Goal: Transaction & Acquisition: Subscribe to service/newsletter

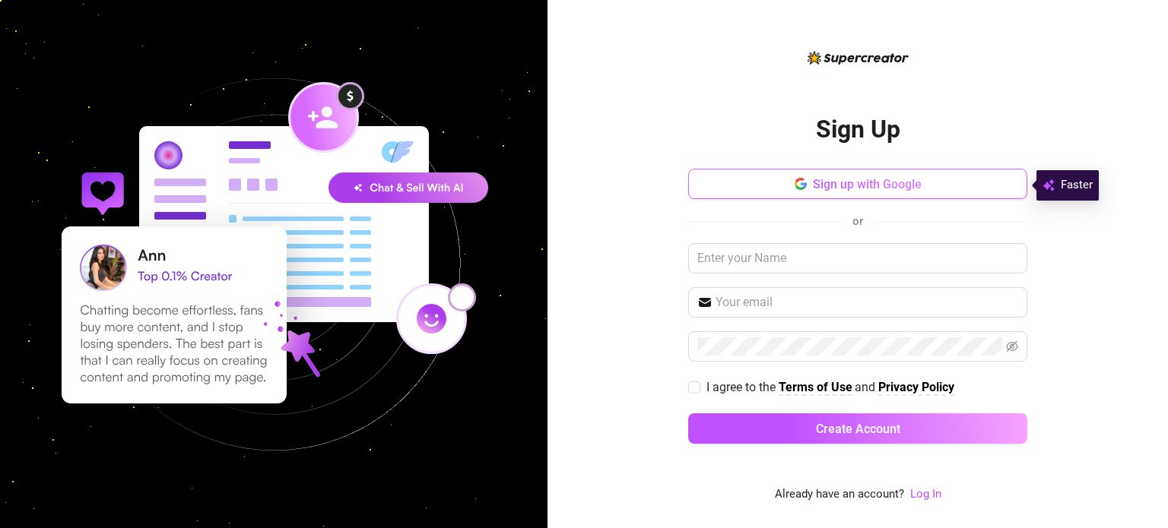
click at [848, 179] on span "Sign up with Google" at bounding box center [867, 184] width 109 height 14
click at [829, 176] on button "Sign up with Google" at bounding box center [857, 184] width 339 height 30
click at [822, 185] on span "Sign up with Google" at bounding box center [867, 184] width 109 height 14
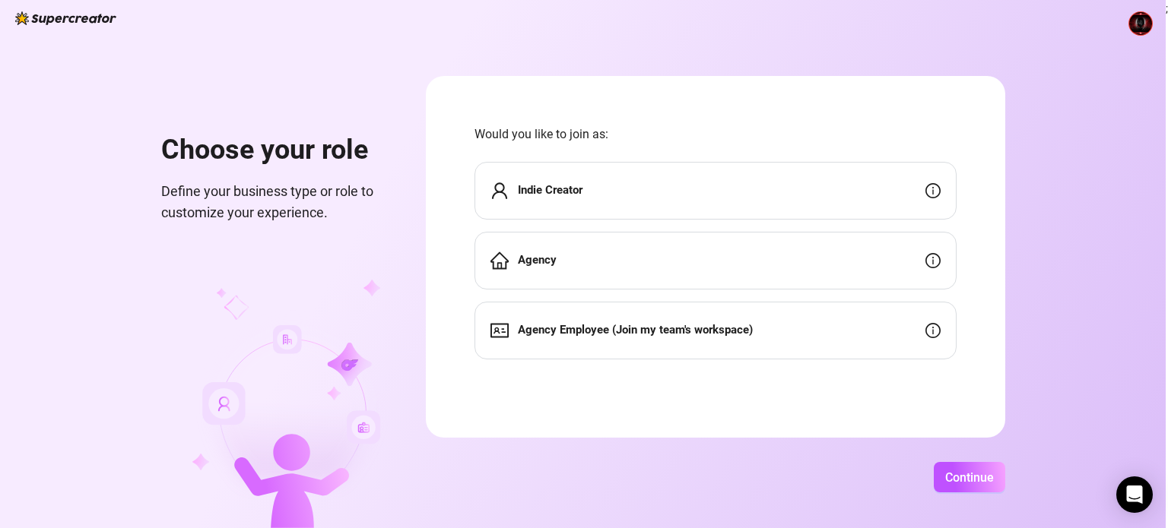
click at [550, 187] on strong "Indie Creator" at bounding box center [550, 190] width 65 height 14
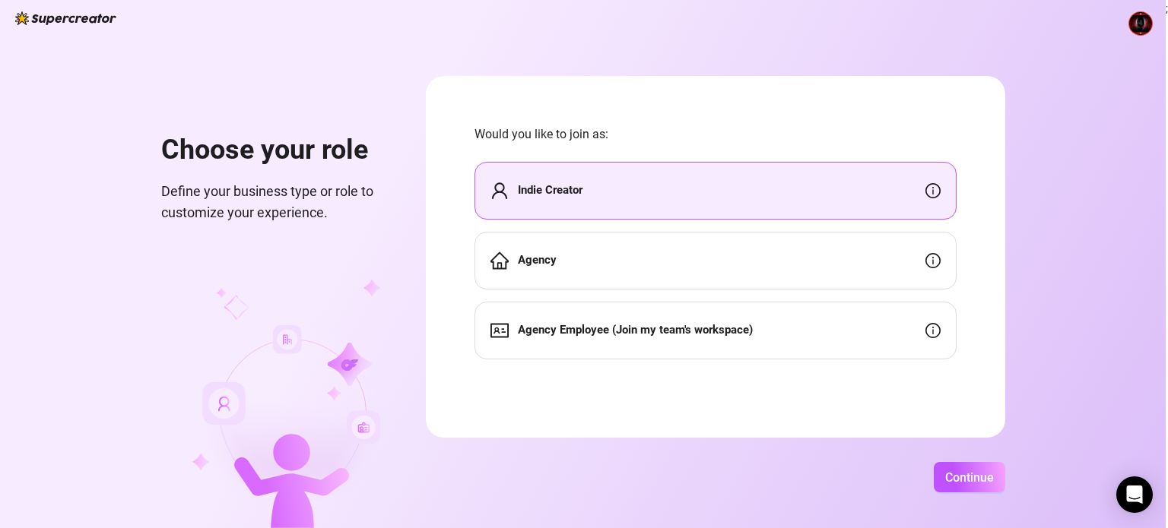
click at [547, 185] on strong "Indie Creator" at bounding box center [550, 190] width 65 height 14
click at [541, 185] on strong "Indie Creator" at bounding box center [550, 190] width 65 height 14
click at [950, 476] on span "Continue" at bounding box center [969, 478] width 49 height 14
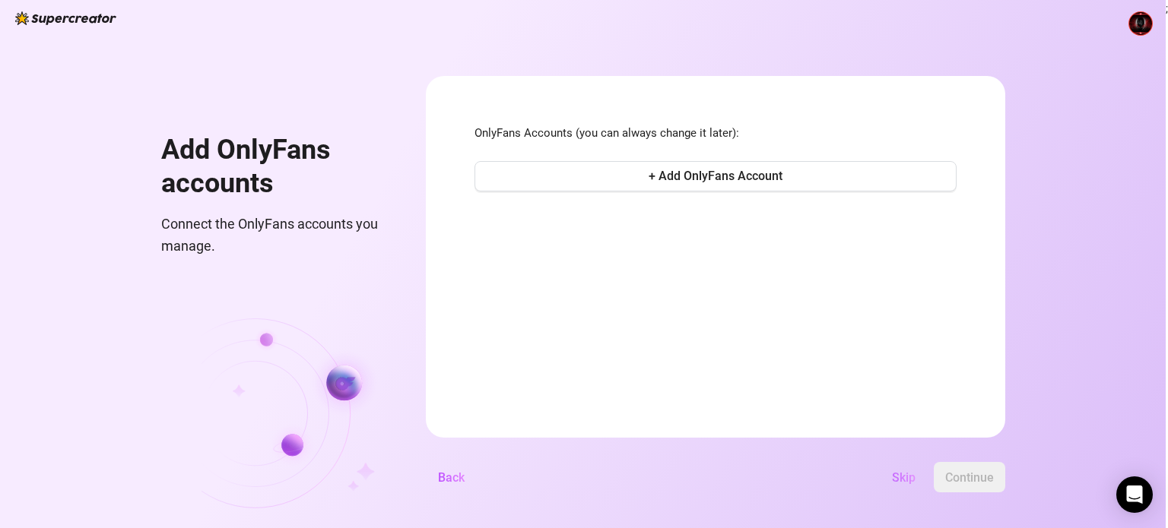
click at [895, 472] on span "Skip" at bounding box center [904, 478] width 24 height 14
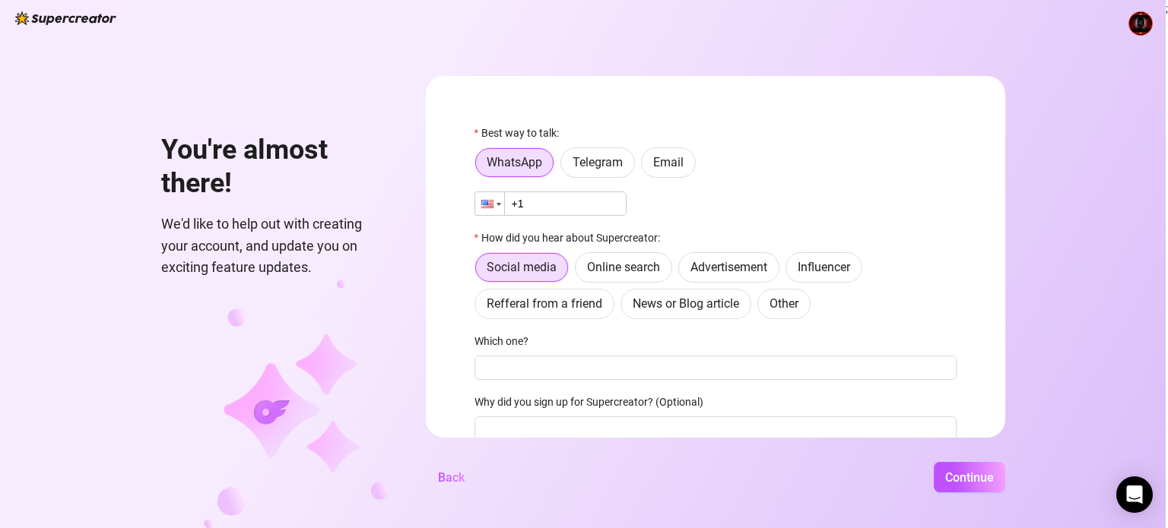
click at [499, 208] on div at bounding box center [489, 203] width 29 height 23
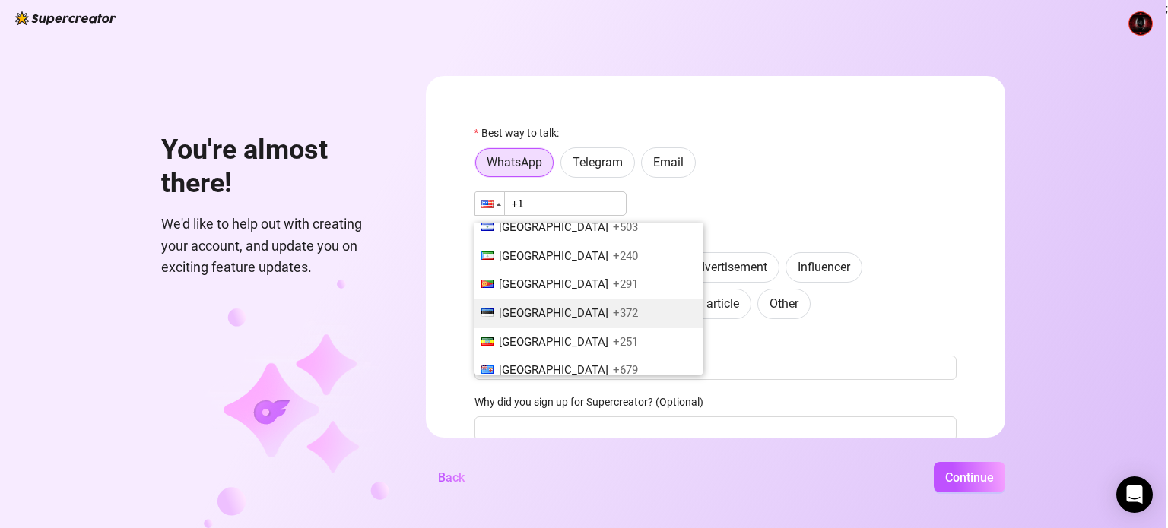
scroll to position [1824, 0]
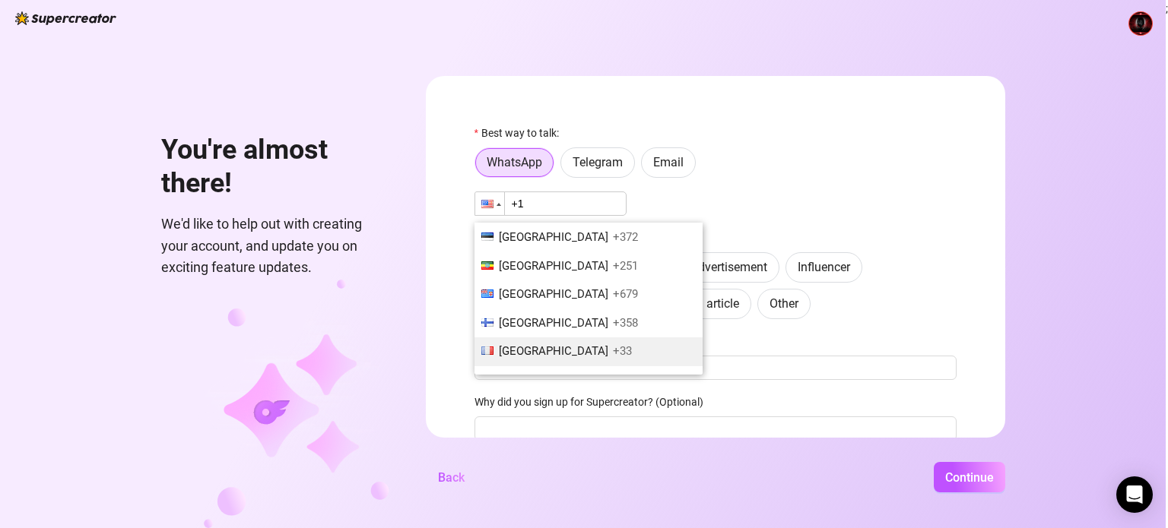
click at [526, 344] on span "France" at bounding box center [553, 351] width 109 height 14
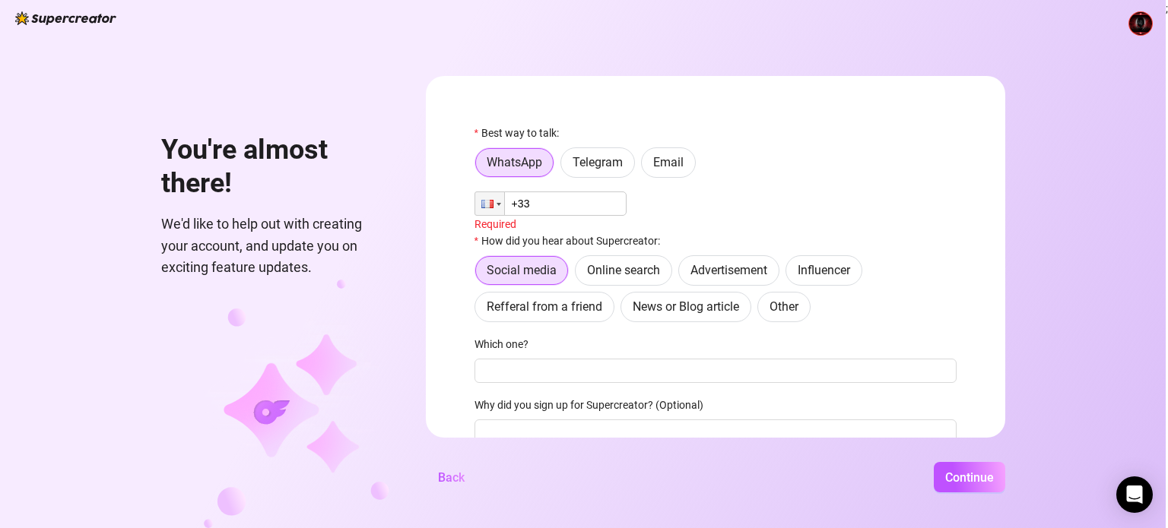
click at [556, 198] on input "+33" at bounding box center [550, 204] width 152 height 24
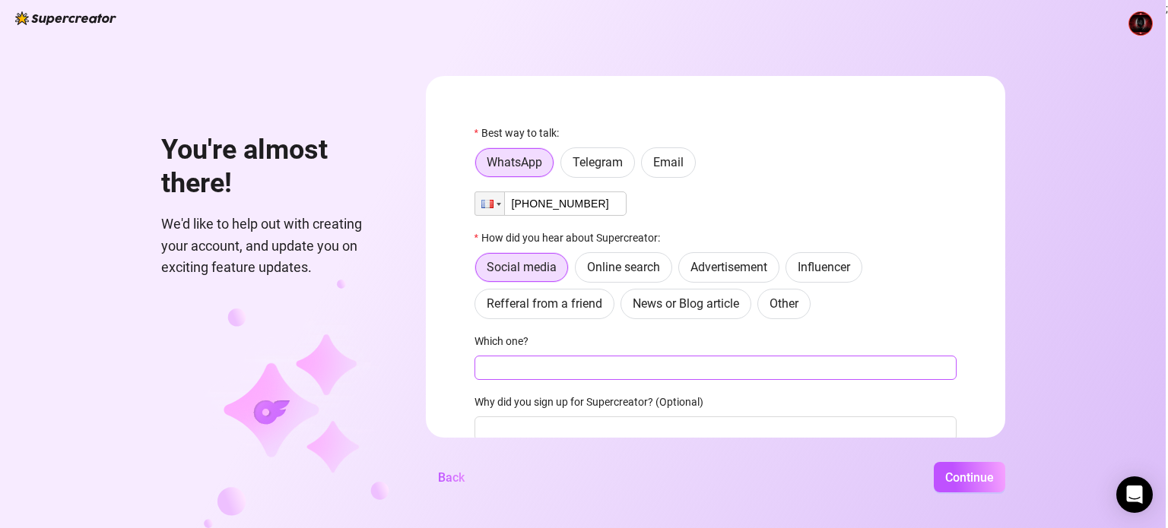
type input "+33 6 69 27 64 52"
click at [541, 366] on input "Which one?" at bounding box center [715, 368] width 482 height 24
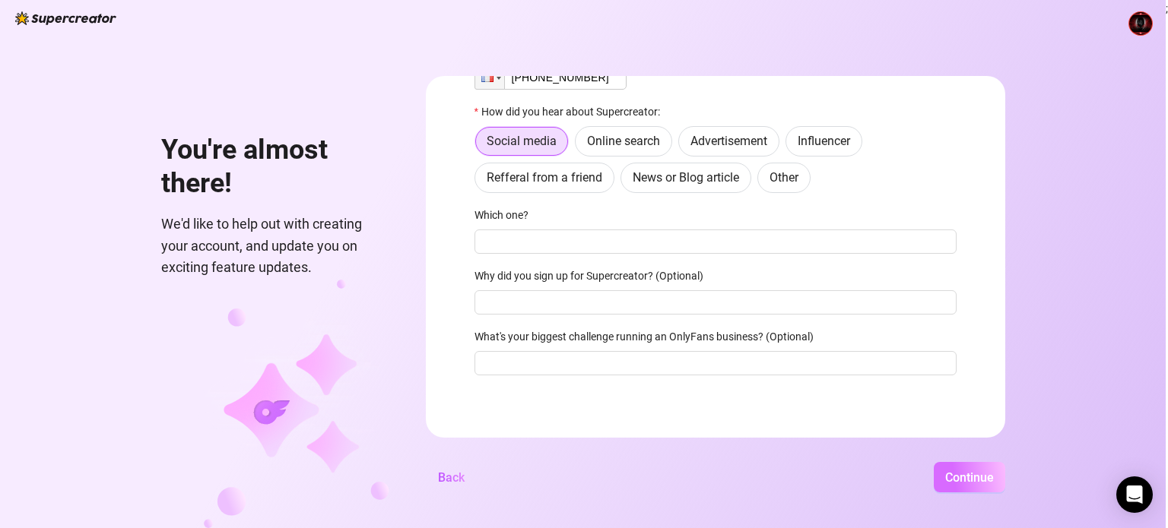
click at [949, 474] on span "Continue" at bounding box center [969, 478] width 49 height 14
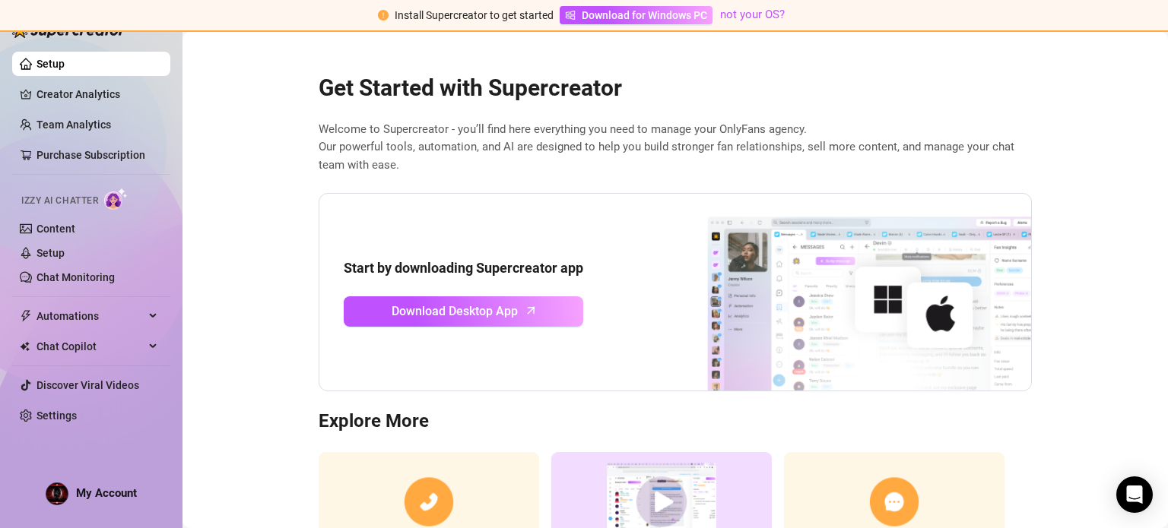
scroll to position [129, 0]
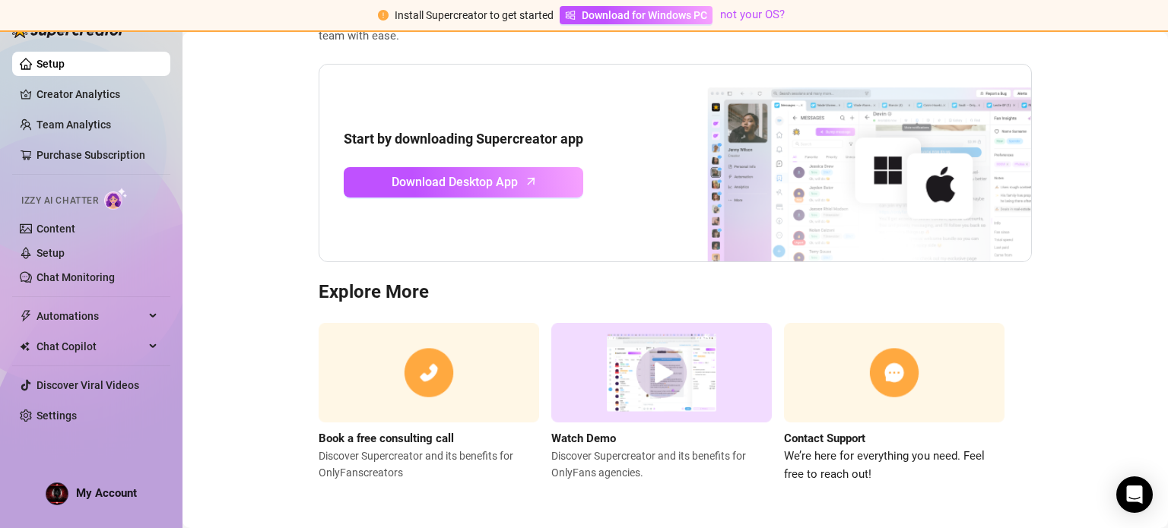
click at [642, 372] on img at bounding box center [661, 373] width 220 height 100
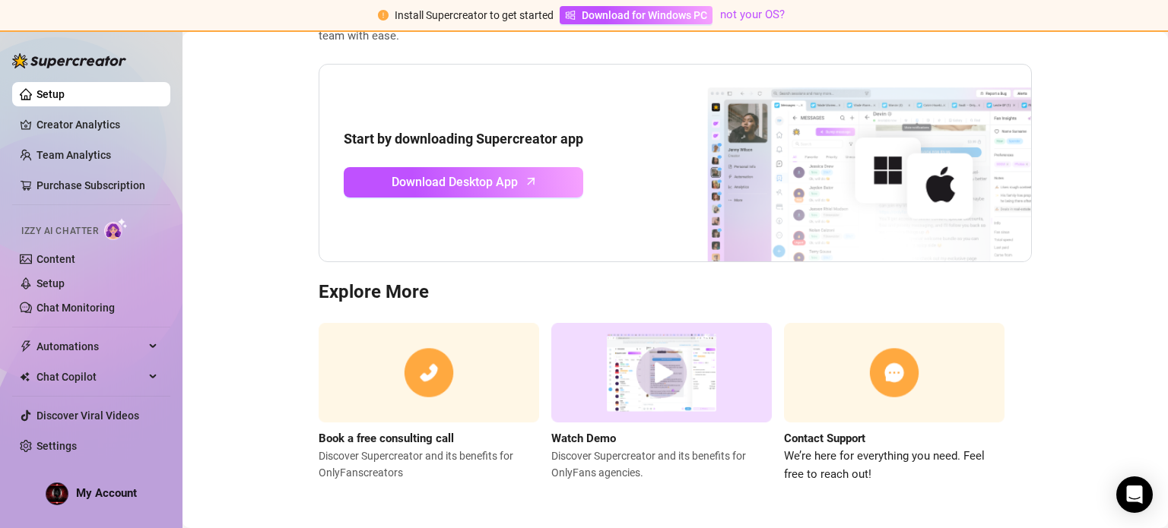
click at [503, 14] on span "Install Supercreator to get started" at bounding box center [474, 15] width 159 height 12
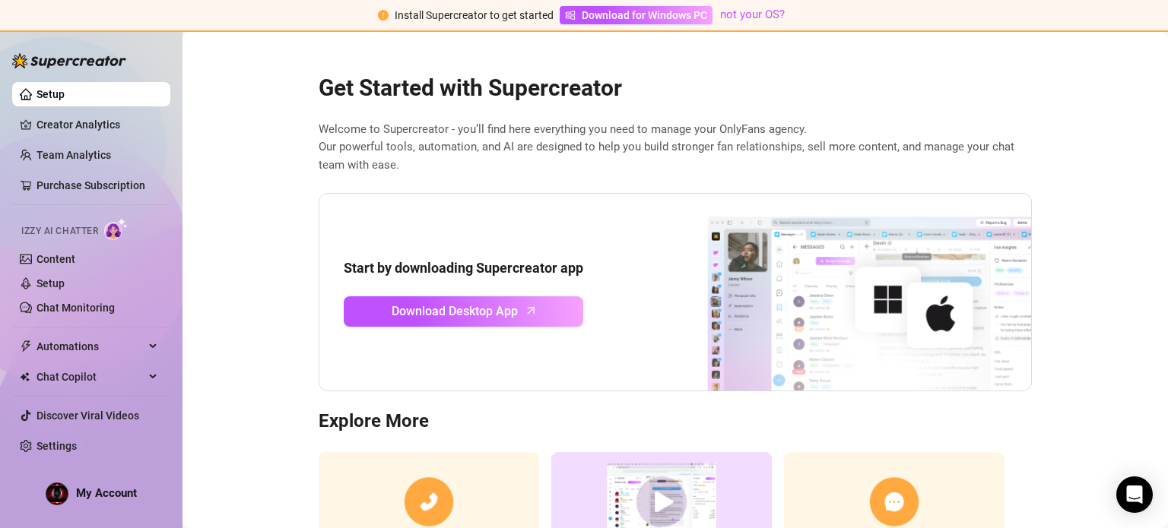
scroll to position [129, 0]
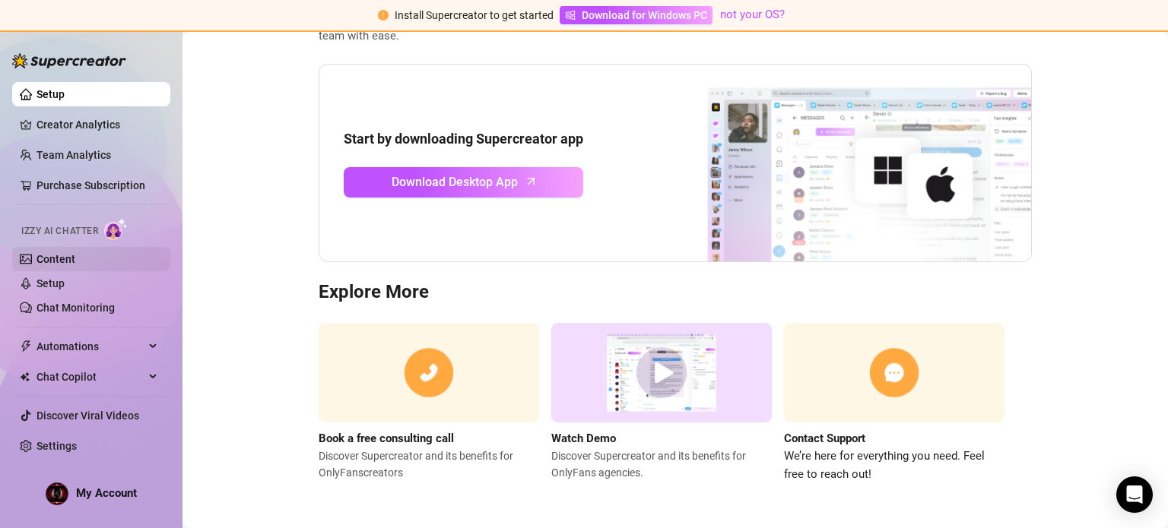
click at [59, 256] on link "Content" at bounding box center [55, 259] width 39 height 12
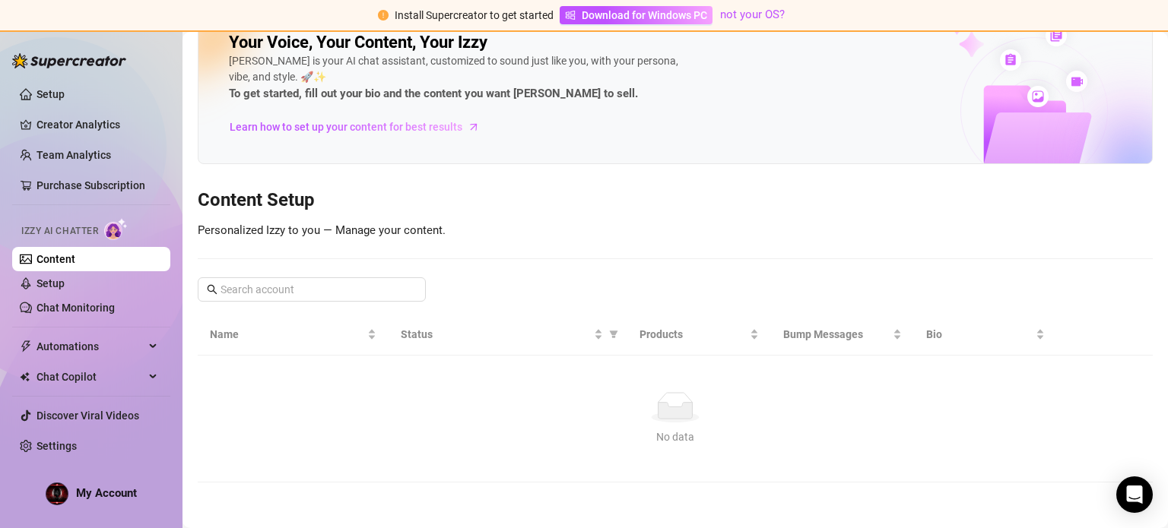
scroll to position [33, 0]
click at [495, 395] on div "No data" at bounding box center [675, 410] width 918 height 30
drag, startPoint x: 648, startPoint y: 401, endPoint x: 613, endPoint y: 386, distance: 37.8
click at [651, 401] on icon "No data" at bounding box center [675, 410] width 49 height 30
click at [298, 224] on div "Your Voice, Your Content, Your Izzy Izzy is your AI chat assistant, customized …" at bounding box center [675, 247] width 955 height 476
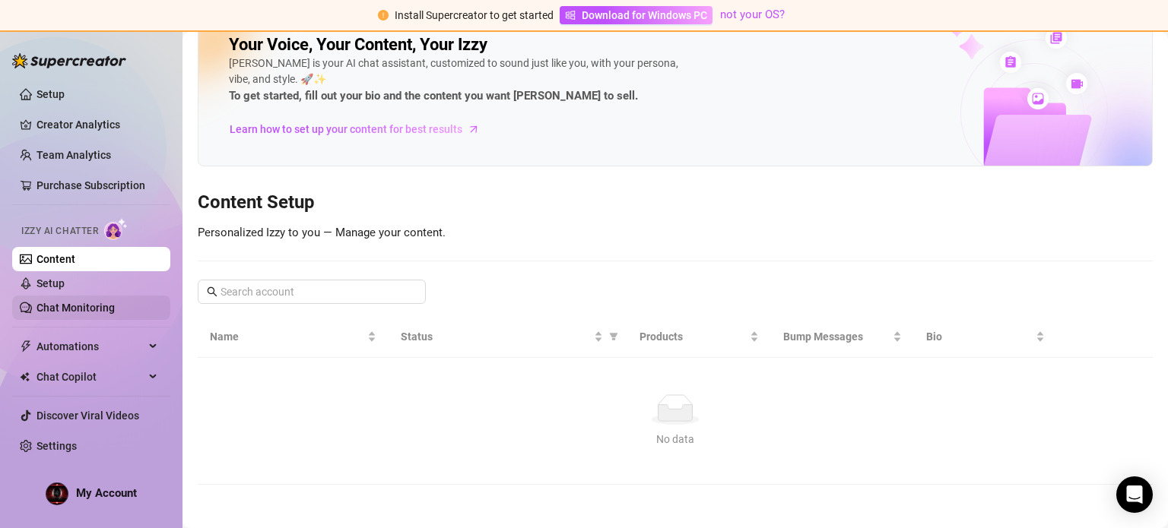
click at [72, 305] on link "Chat Monitoring" at bounding box center [75, 308] width 78 height 12
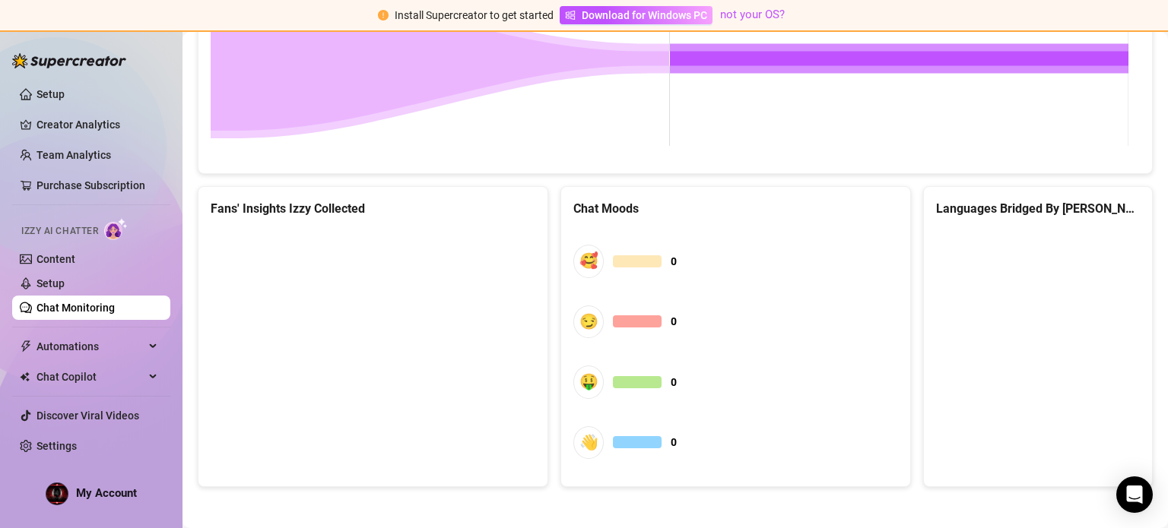
scroll to position [791, 0]
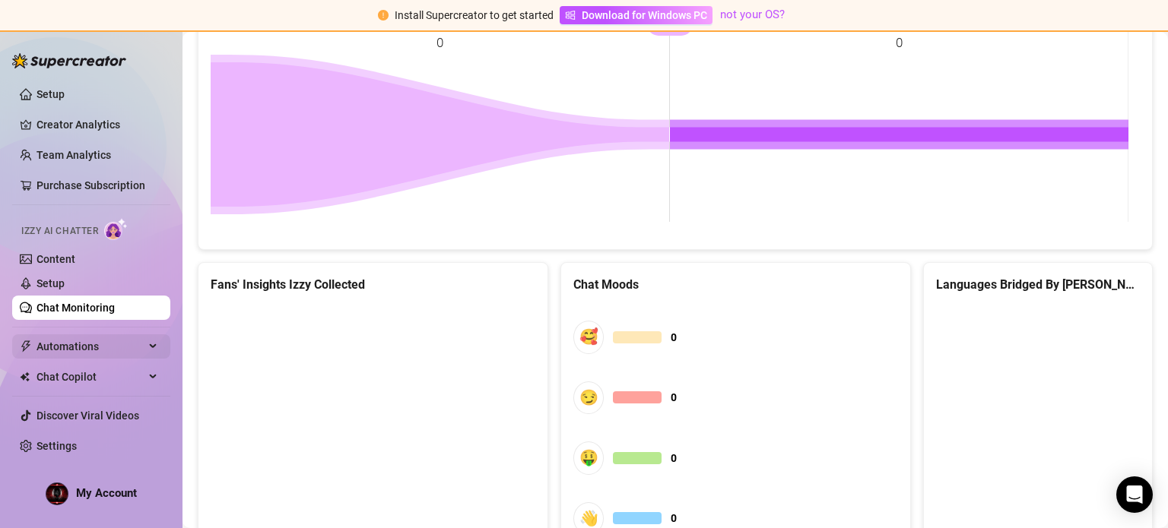
click at [67, 341] on span "Automations" at bounding box center [90, 346] width 108 height 24
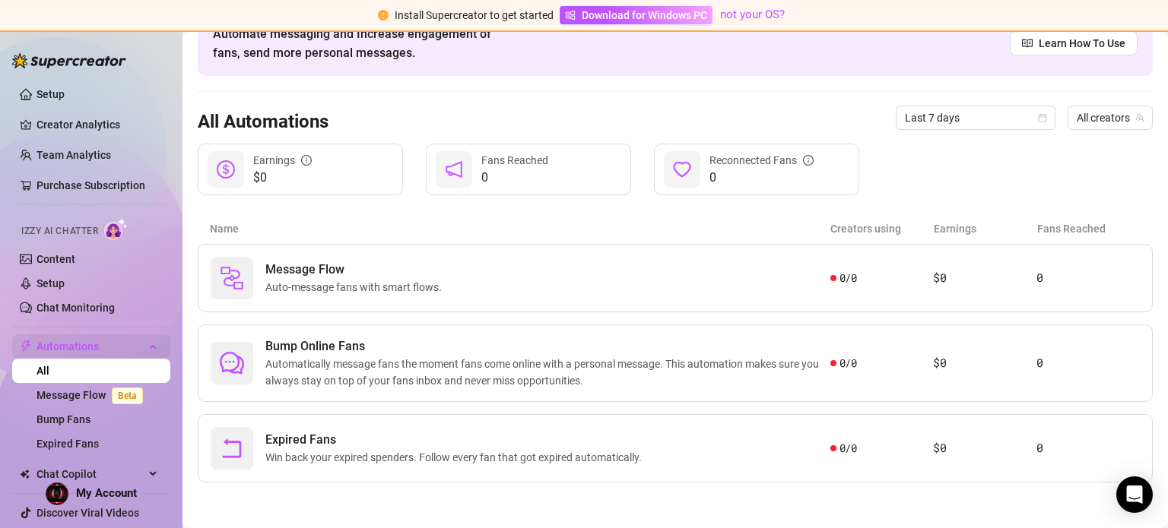
scroll to position [83, 0]
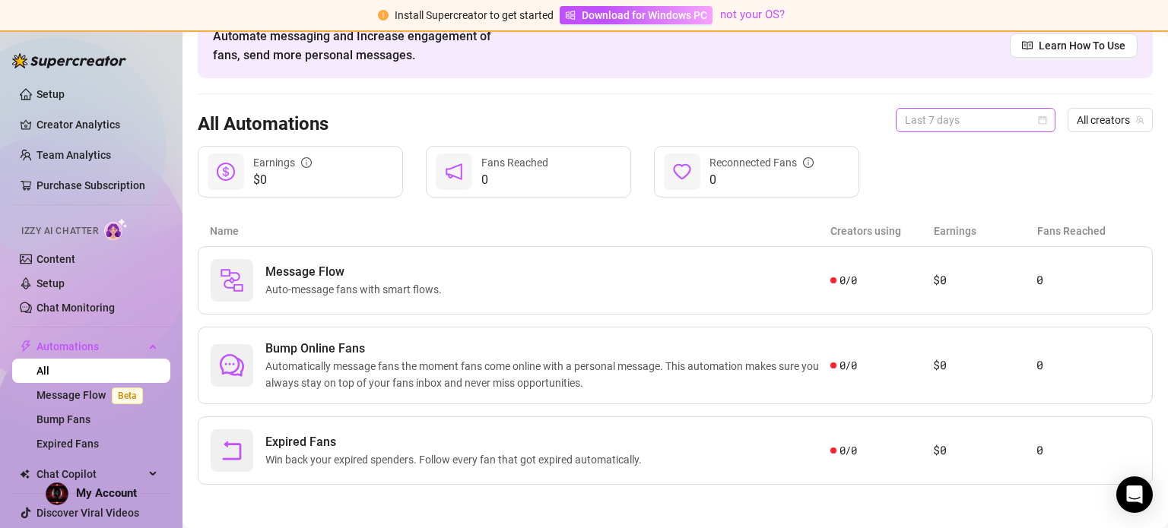
click at [1000, 121] on span "Last 7 days" at bounding box center [975, 120] width 141 height 23
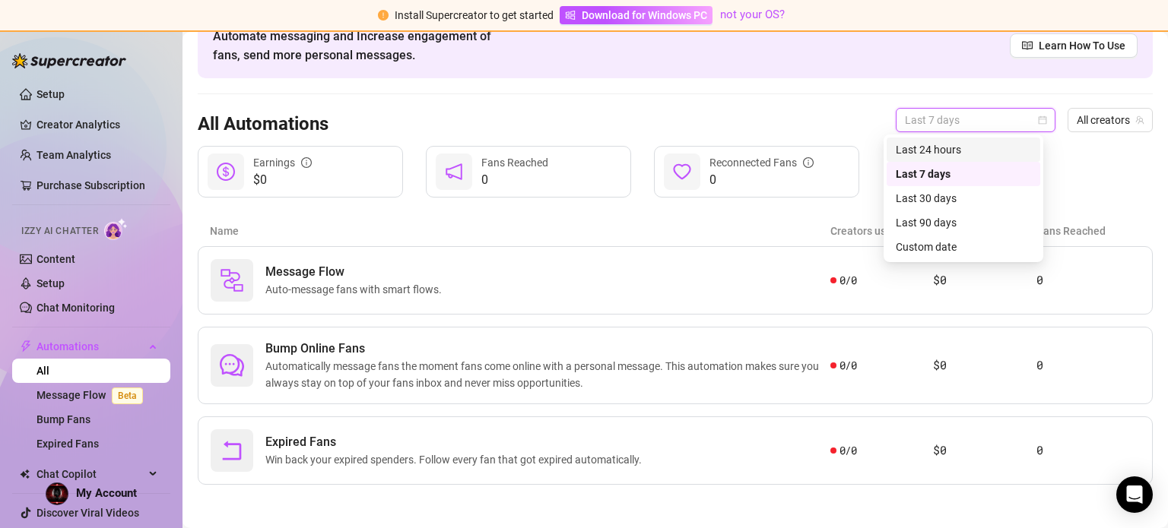
click at [936, 145] on div "Last 24 hours" at bounding box center [962, 149] width 135 height 17
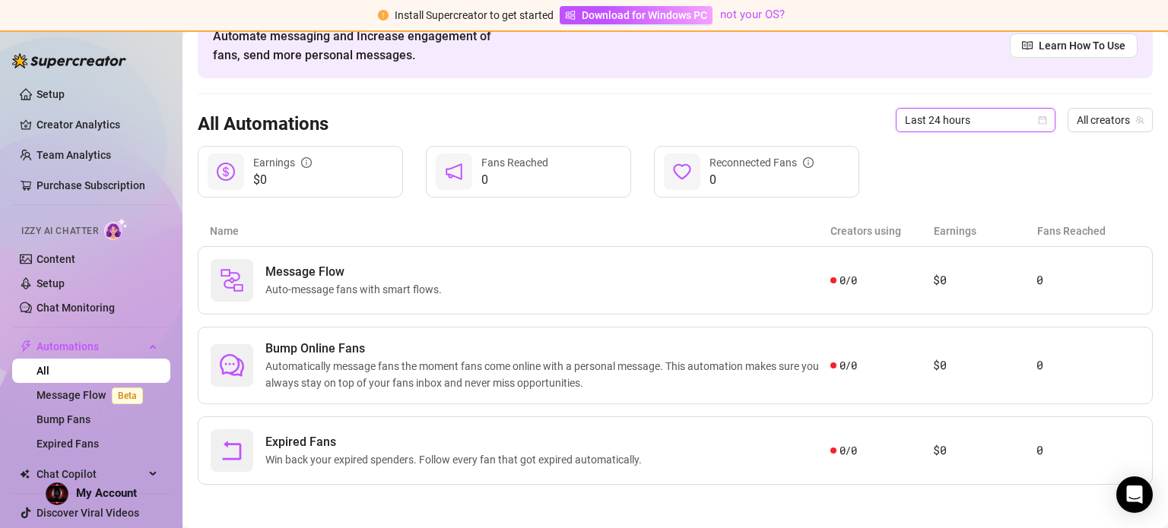
click at [962, 120] on span "Last 24 hours" at bounding box center [975, 120] width 141 height 23
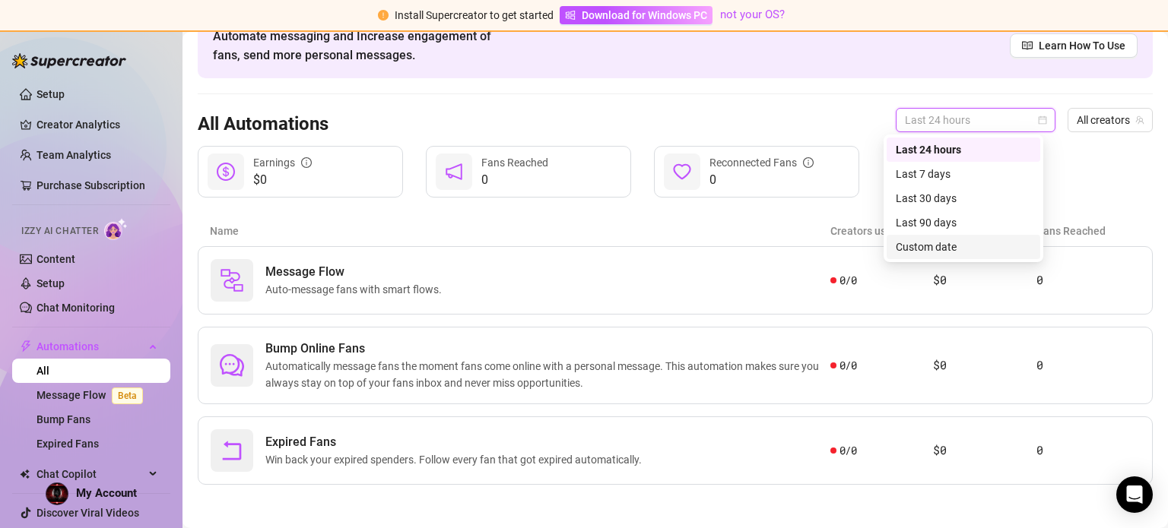
click at [912, 248] on div "Custom date" at bounding box center [962, 247] width 135 height 17
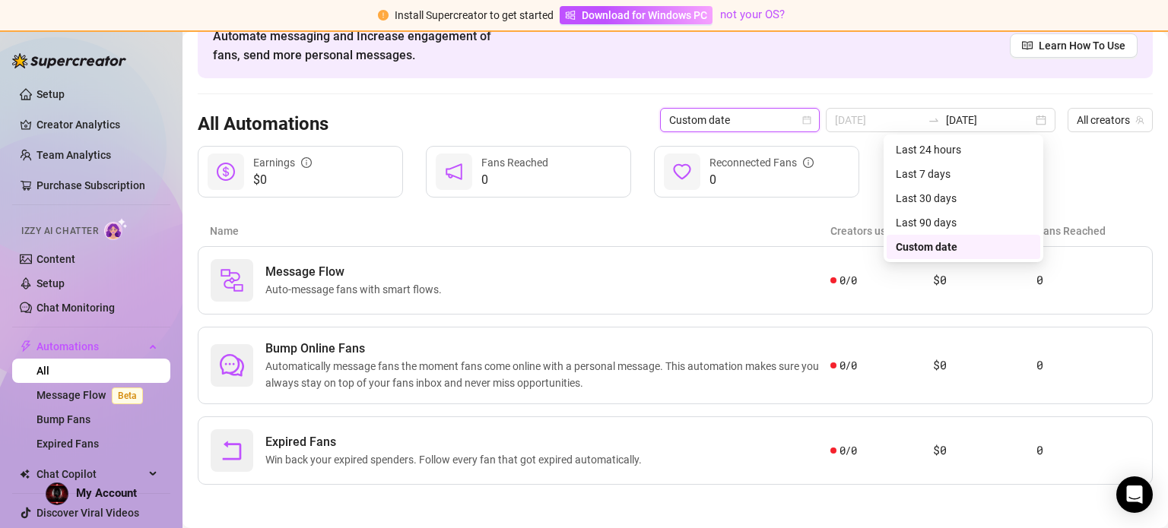
type input "2025-08-20"
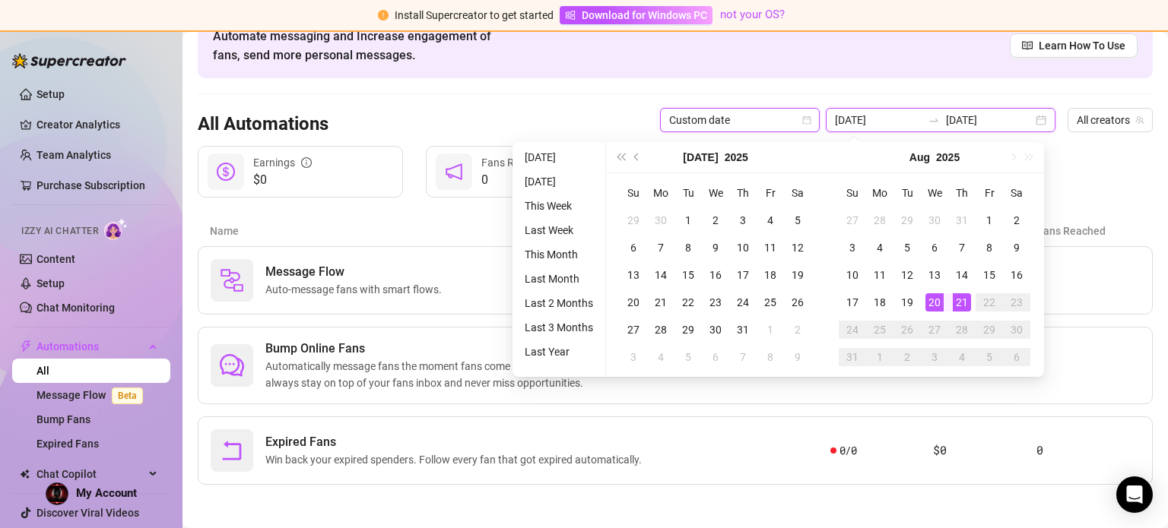
click at [968, 116] on input "2025-08-21" at bounding box center [989, 120] width 87 height 17
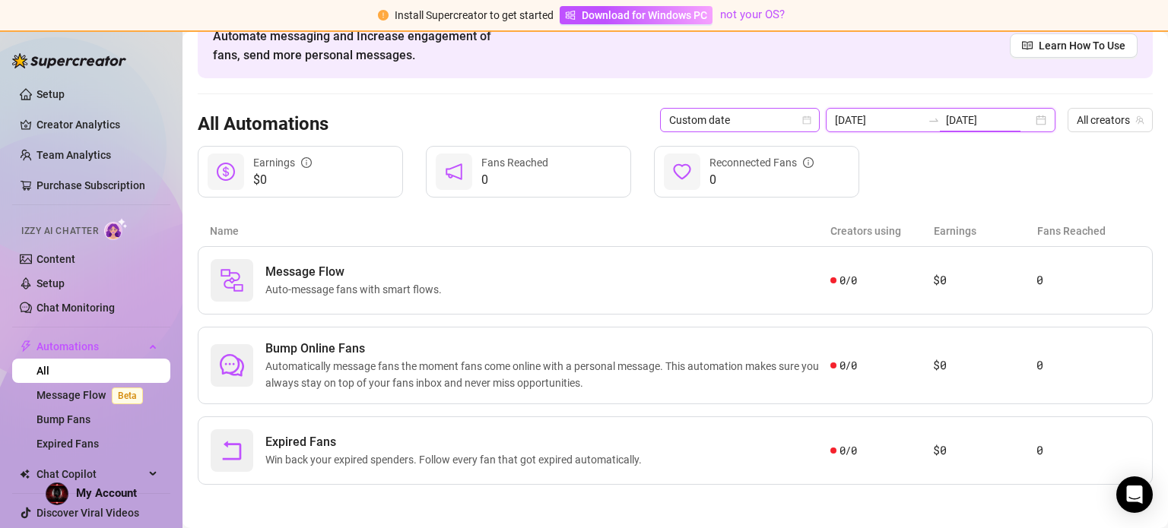
click at [805, 116] on icon "calendar" at bounding box center [806, 120] width 9 height 9
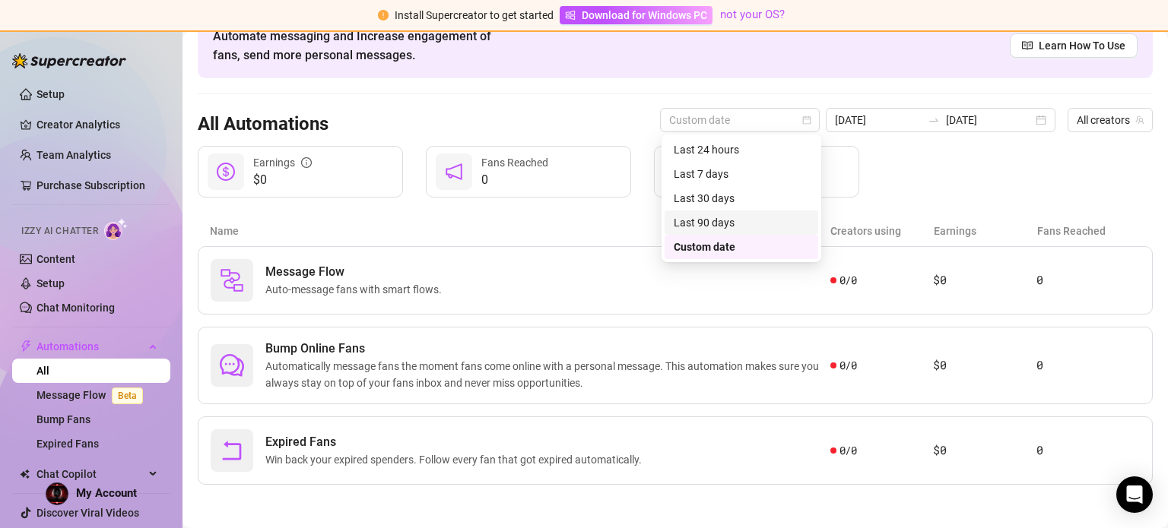
click at [712, 223] on div "Last 90 days" at bounding box center [741, 222] width 135 height 17
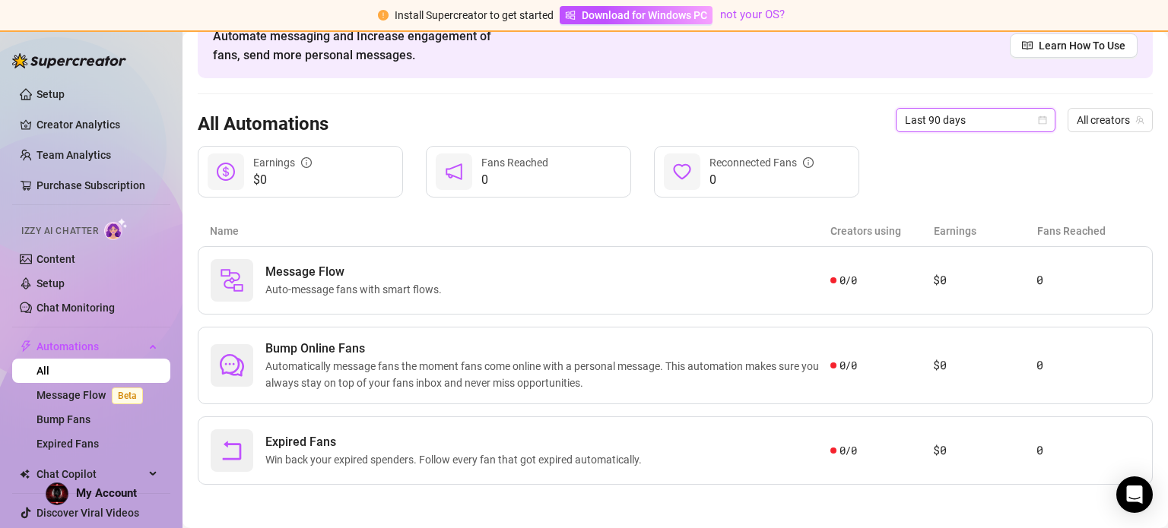
scroll to position [0, 0]
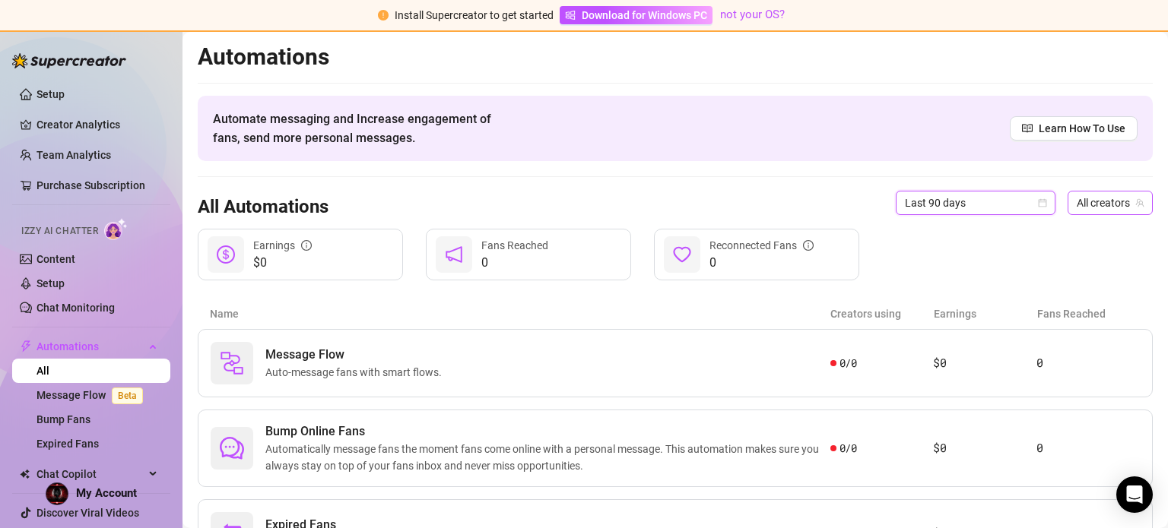
click at [1083, 200] on span "All creators" at bounding box center [1109, 203] width 67 height 23
click at [1090, 244] on div "All creators" at bounding box center [1097, 232] width 79 height 24
drag, startPoint x: 22, startPoint y: 88, endPoint x: 47, endPoint y: 93, distance: 25.5
click at [36, 88] on link "Setup" at bounding box center [50, 94] width 28 height 12
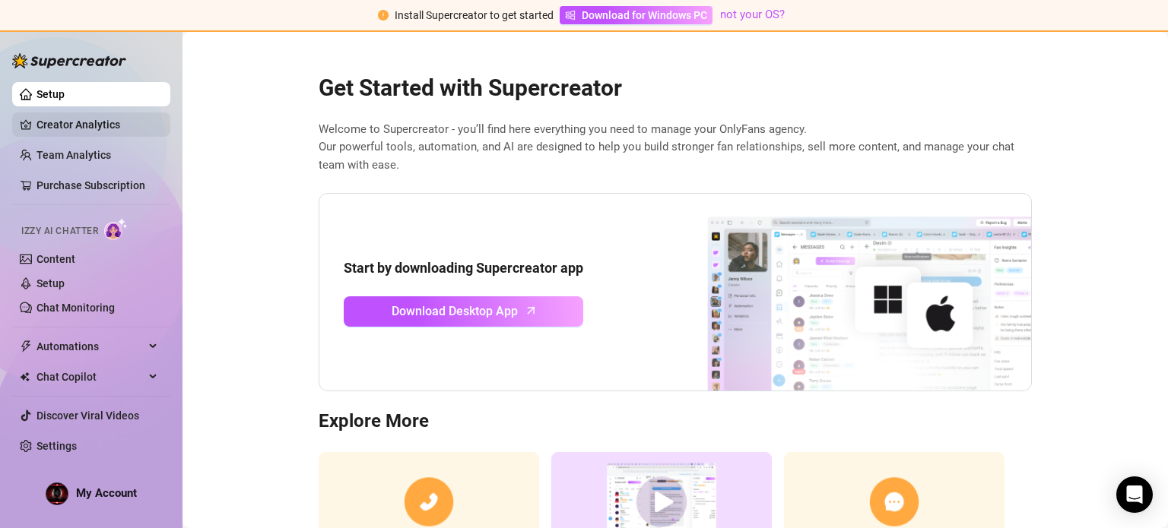
click at [61, 128] on link "Creator Analytics" at bounding box center [97, 125] width 122 height 24
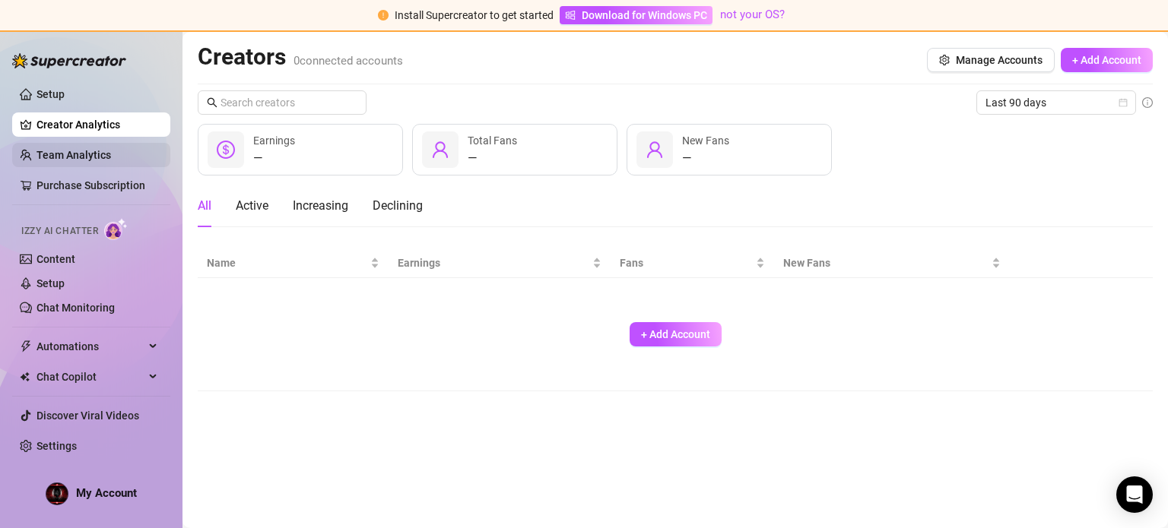
click at [70, 156] on link "Team Analytics" at bounding box center [73, 155] width 74 height 12
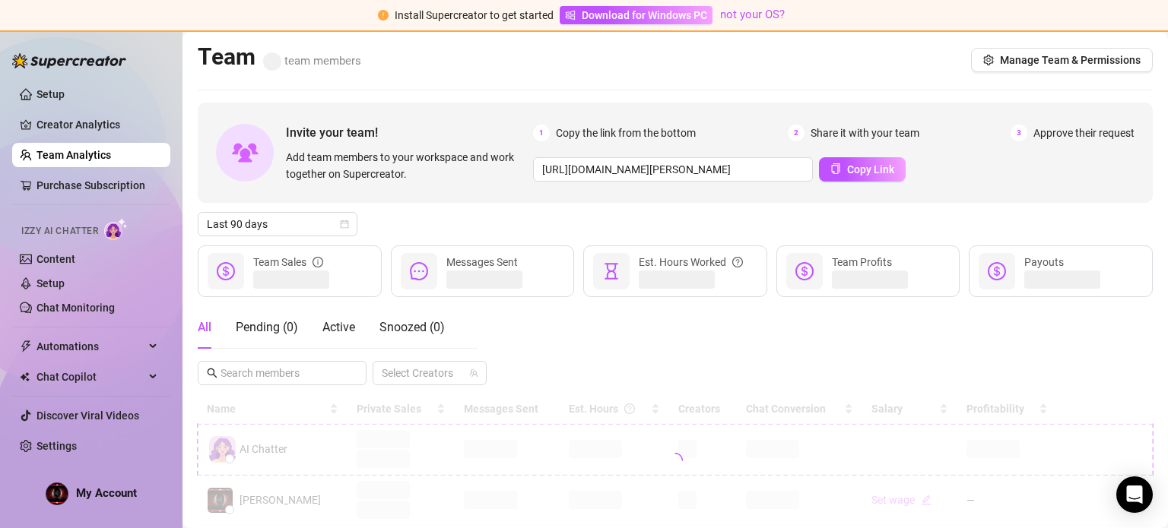
scroll to position [42, 0]
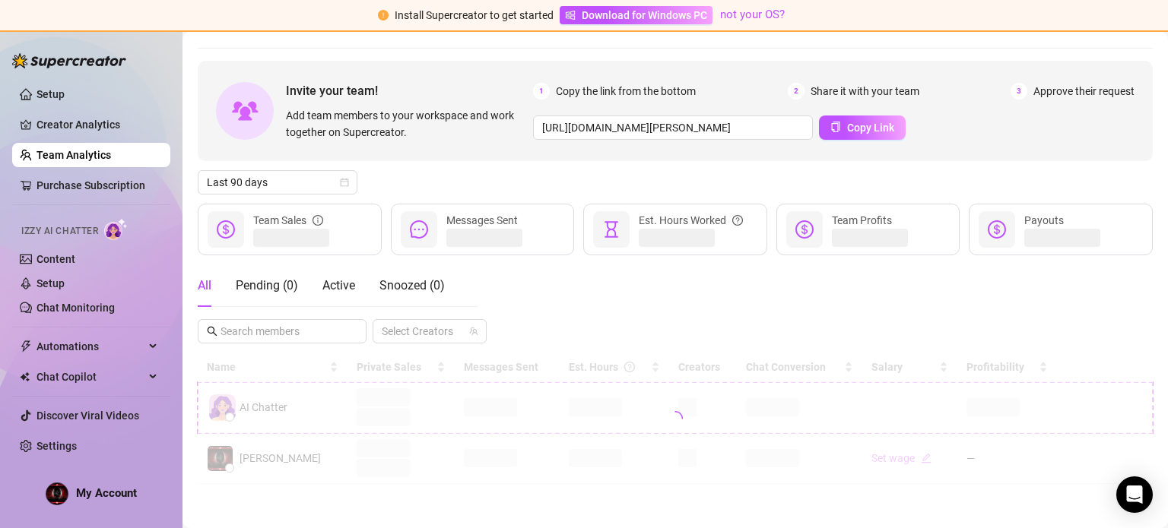
click at [609, 93] on span "Copy the link from the bottom" at bounding box center [626, 91] width 140 height 17
click at [725, 94] on div "1 Copy the link from the bottom 2 Share it with your team 3 Approve their reque…" at bounding box center [833, 91] width 601 height 17
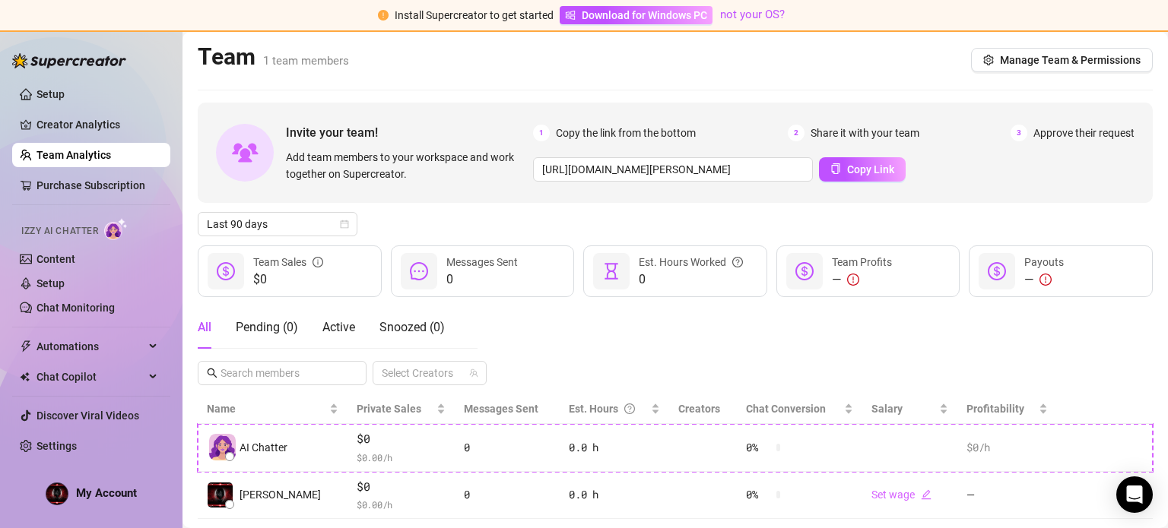
scroll to position [35, 0]
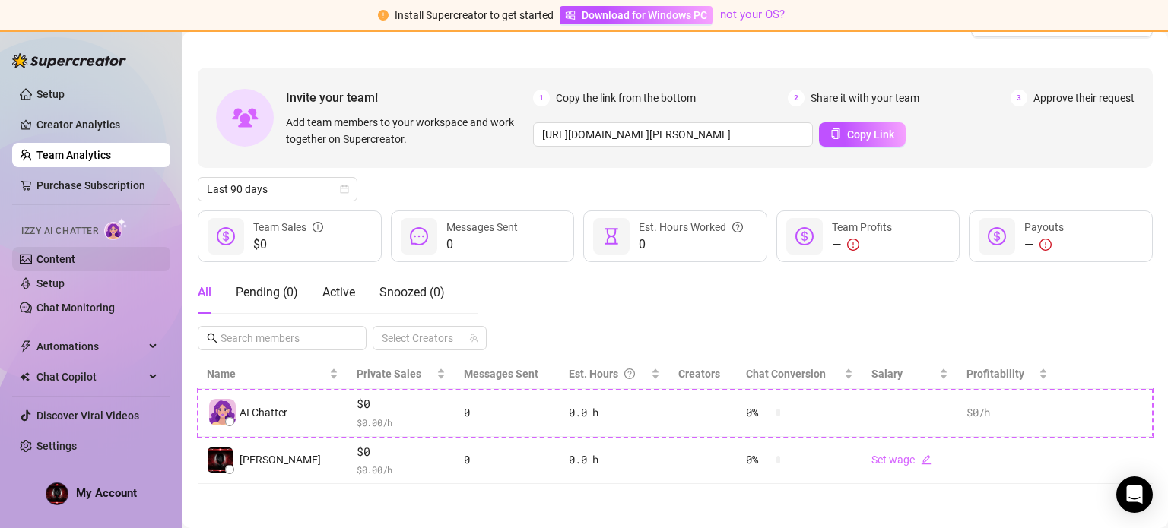
click at [51, 255] on link "Content" at bounding box center [55, 259] width 39 height 12
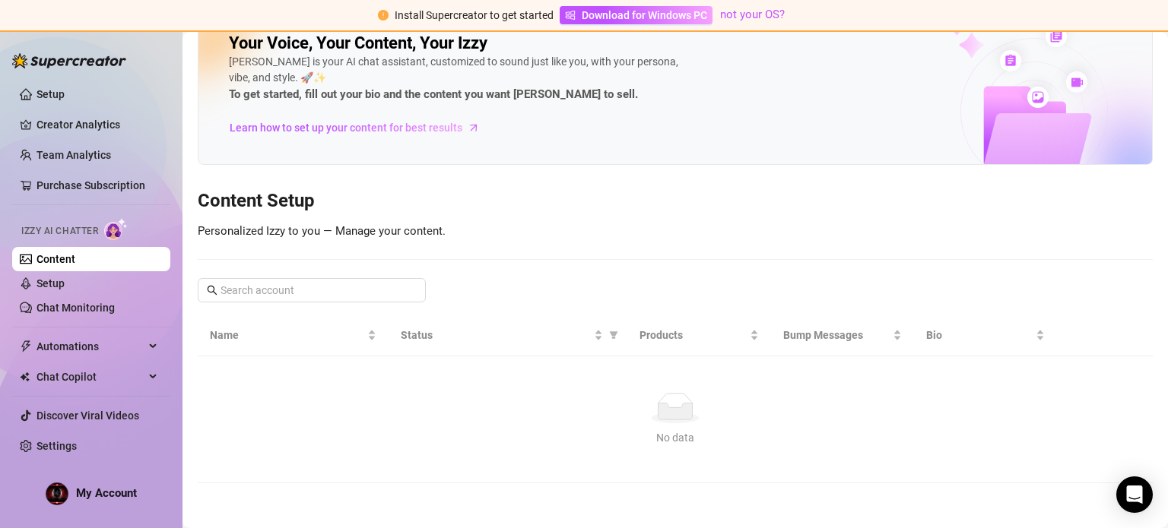
scroll to position [33, 0]
click at [236, 288] on input "text" at bounding box center [312, 292] width 184 height 17
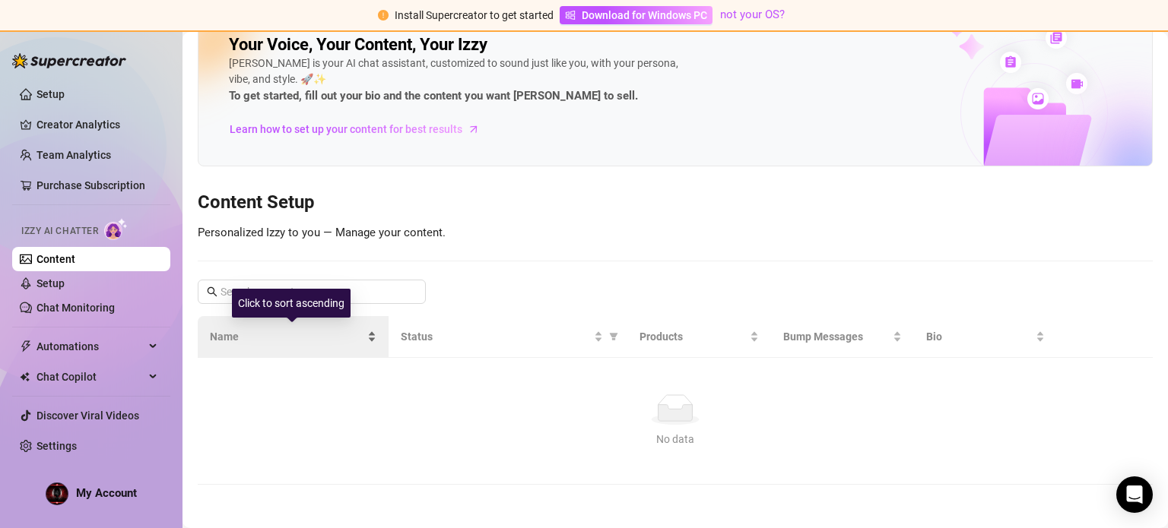
click at [252, 338] on span "Name" at bounding box center [287, 336] width 154 height 17
click at [289, 295] on div "Click to sort descending" at bounding box center [291, 303] width 124 height 29
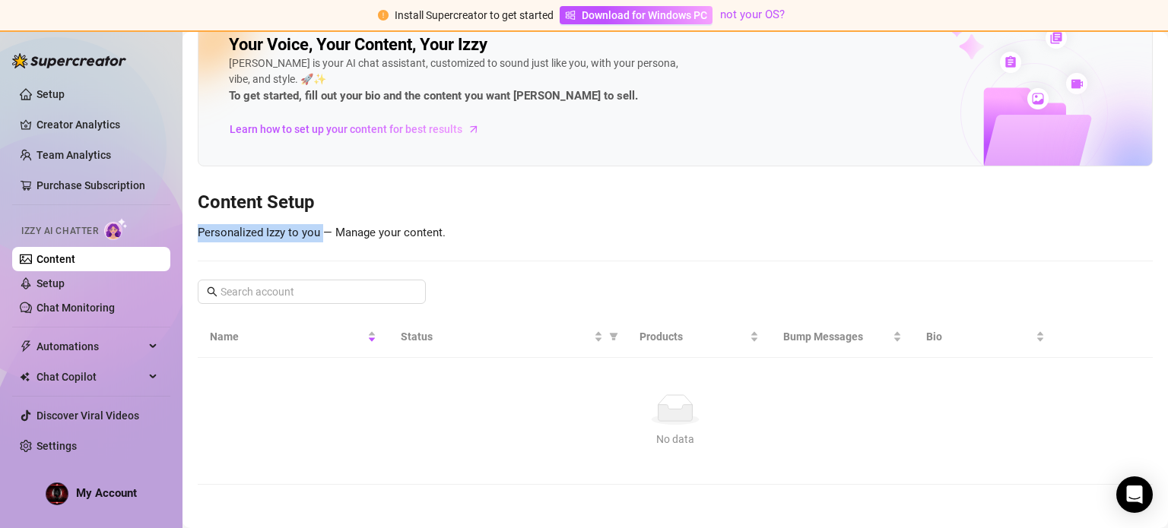
click at [325, 215] on div "Your Voice, Your Content, Your Izzy Izzy is your AI chat assistant, customized …" at bounding box center [675, 247] width 955 height 476
click at [474, 230] on div "Your Voice, Your Content, Your Izzy Izzy is your AI chat assistant, customized …" at bounding box center [675, 247] width 955 height 476
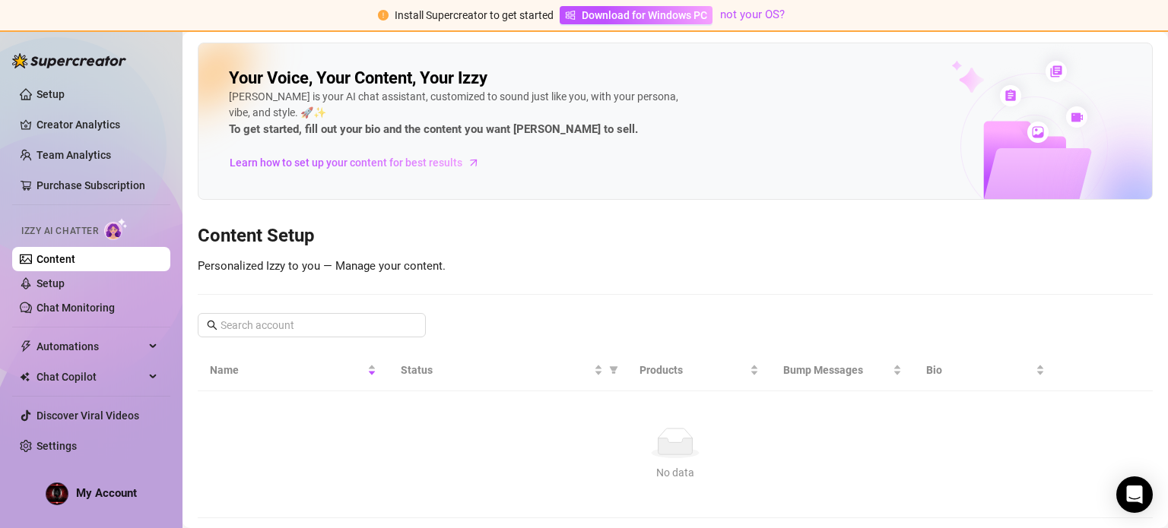
click at [338, 103] on div "Izzy is your AI chat assistant, customized to sound just like you, with your pe…" at bounding box center [457, 114] width 456 height 50
click at [71, 121] on link "Creator Analytics" at bounding box center [97, 125] width 122 height 24
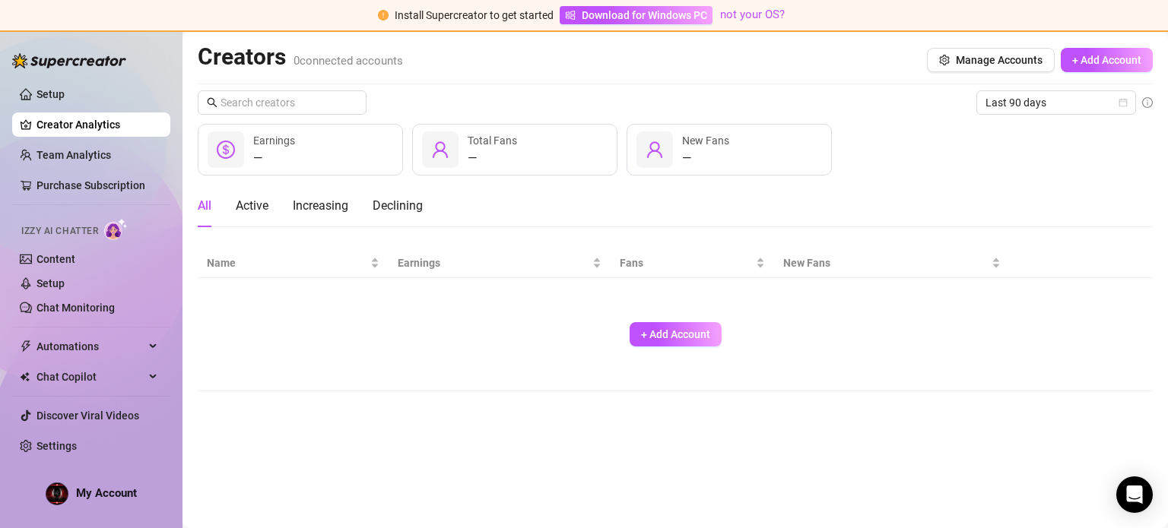
click at [323, 142] on div "— Earnings" at bounding box center [300, 150] width 205 height 52
click at [479, 150] on div "—" at bounding box center [492, 158] width 49 height 18
click at [229, 210] on div "All Active Increasing Declining" at bounding box center [310, 206] width 225 height 43
click at [249, 203] on div "Active" at bounding box center [252, 206] width 33 height 18
click at [315, 203] on div "Increasing" at bounding box center [320, 206] width 55 height 18
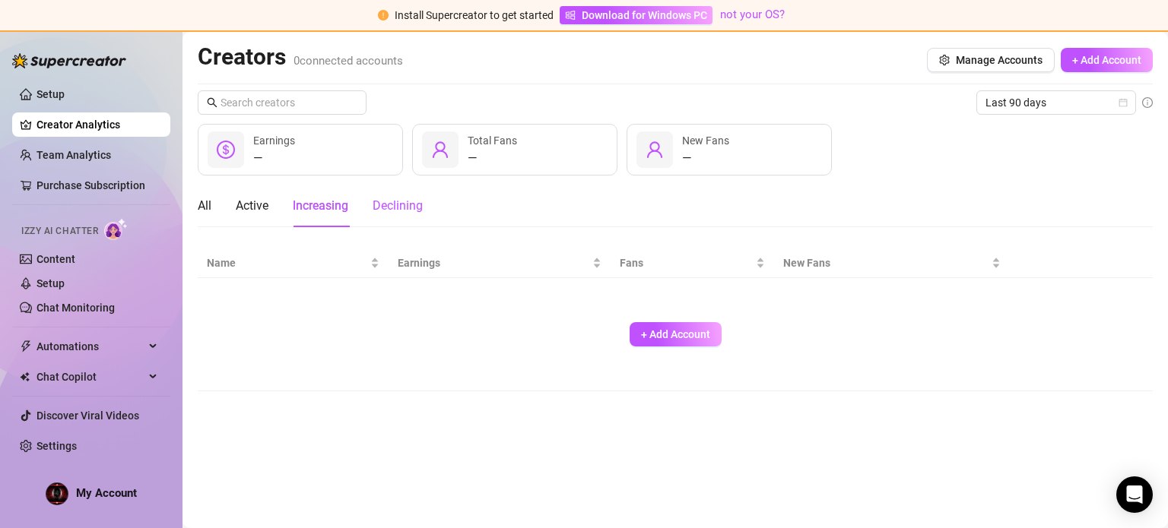
click at [380, 201] on div "Declining" at bounding box center [397, 206] width 50 height 18
click at [49, 254] on link "Content" at bounding box center [55, 259] width 39 height 12
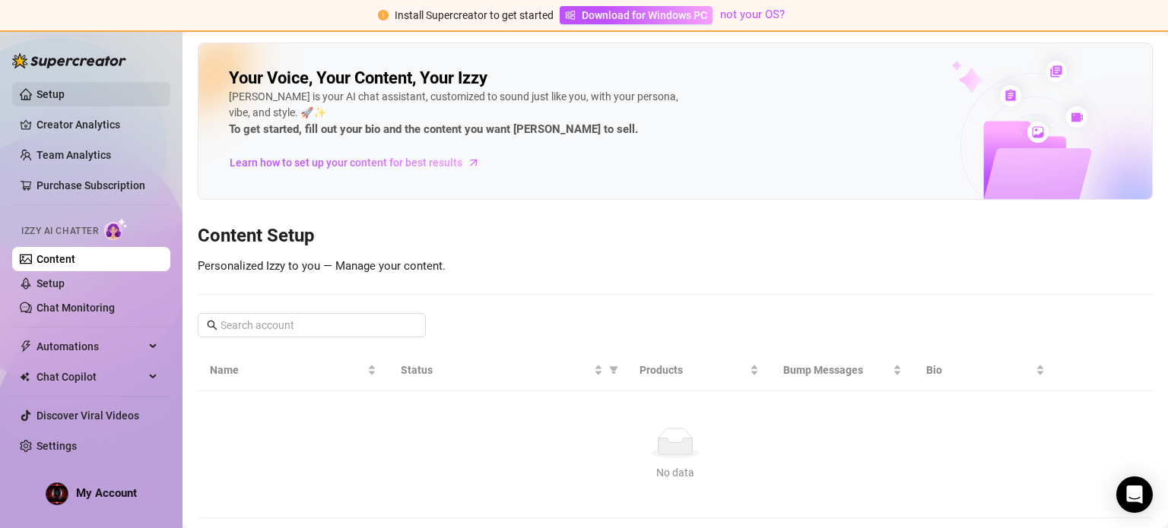
click at [52, 94] on link "Setup" at bounding box center [50, 94] width 28 height 12
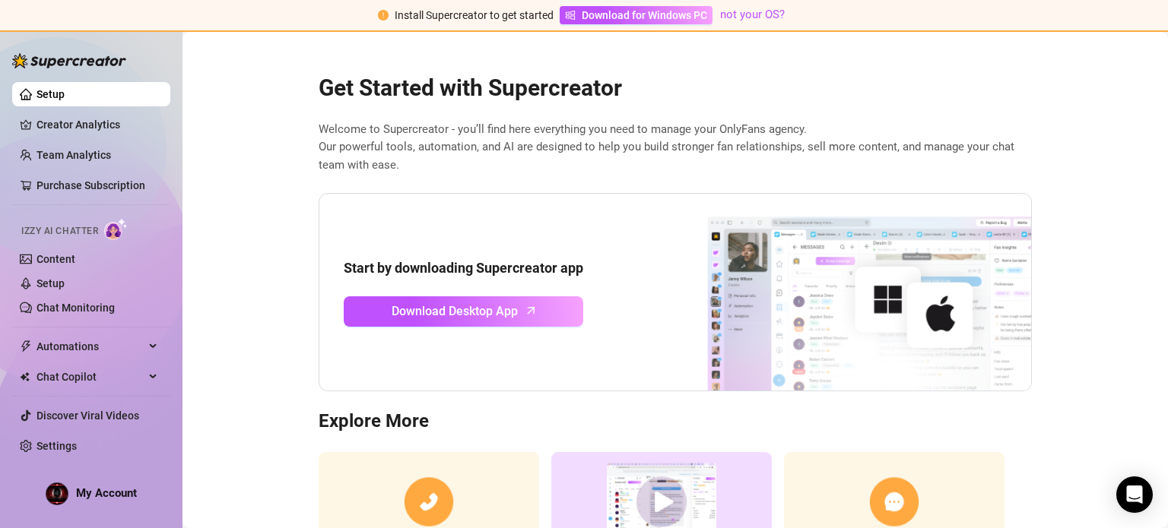
scroll to position [76, 0]
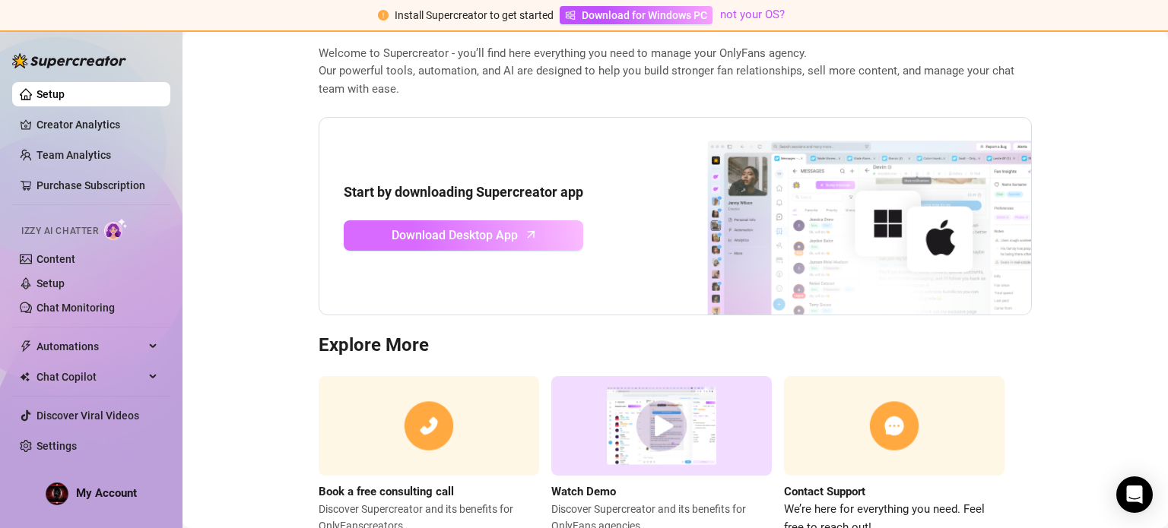
click at [391, 233] on span "Download Desktop App" at bounding box center [454, 235] width 126 height 19
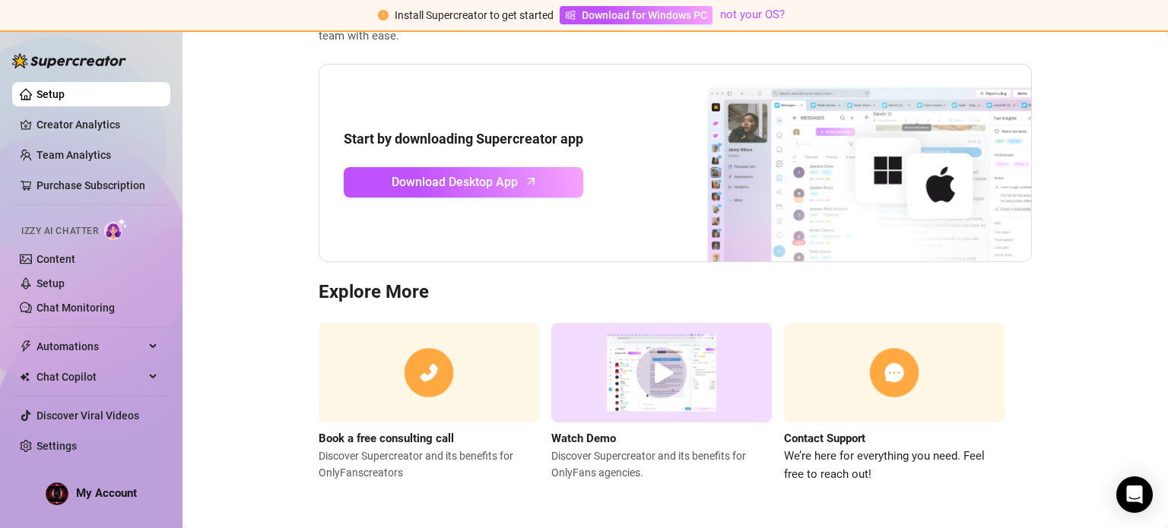
click at [794, 179] on img at bounding box center [841, 164] width 380 height 198
click at [439, 179] on span "Download Desktop App" at bounding box center [454, 182] width 126 height 19
drag, startPoint x: 935, startPoint y: 14, endPoint x: -407, endPoint y: 57, distance: 1343.1
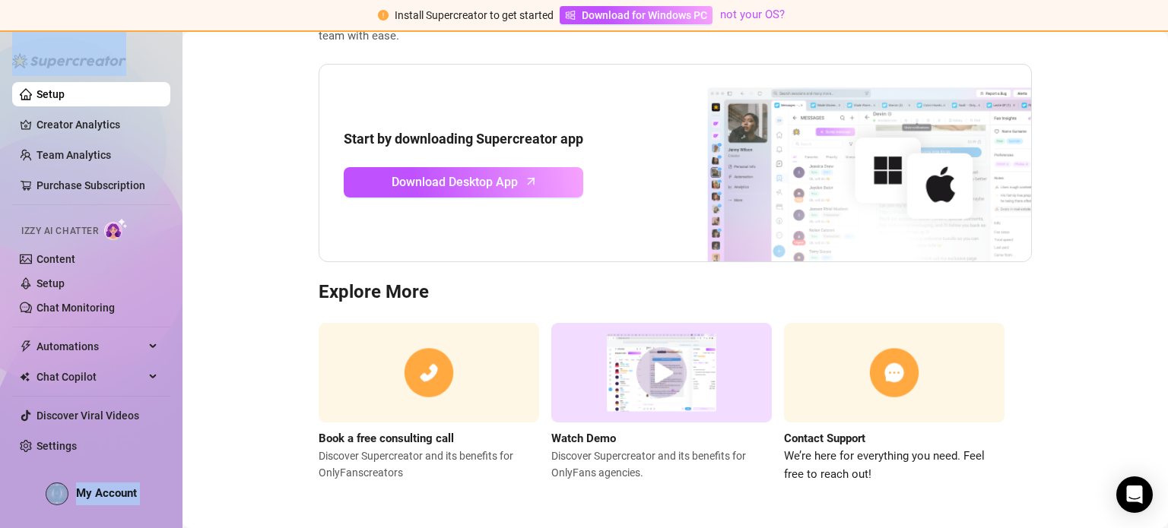
click at [0, 57] on html "Install Supercreator to get started Download for Windows PC not your OS? Setup …" at bounding box center [584, 264] width 1168 height 528
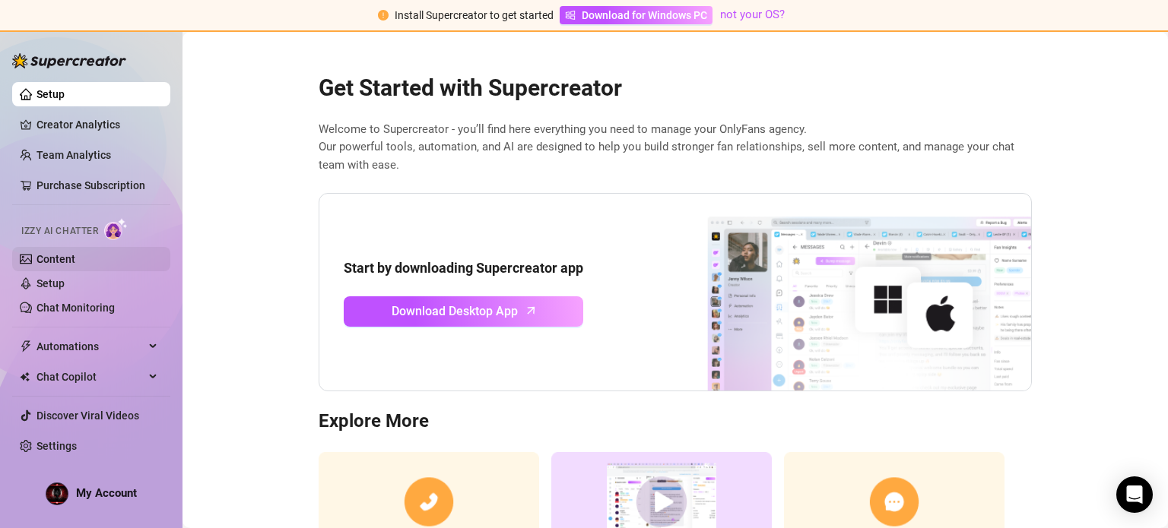
click at [52, 261] on link "Content" at bounding box center [55, 259] width 39 height 12
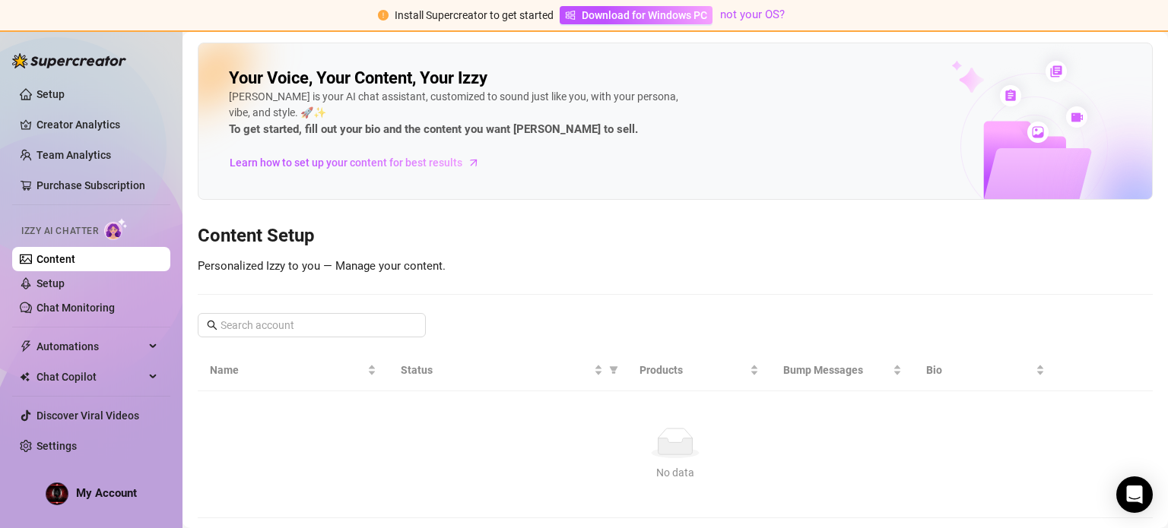
click at [49, 230] on span "Izzy AI Chatter" at bounding box center [59, 231] width 77 height 14
click at [82, 179] on link "Purchase Subscription" at bounding box center [90, 185] width 109 height 12
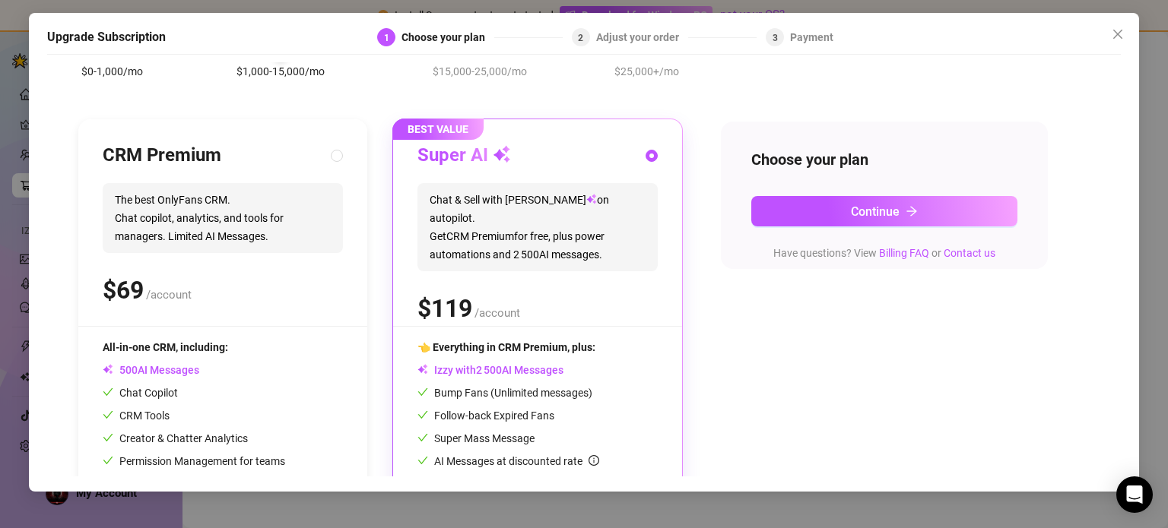
scroll to position [27, 0]
